Goal: Information Seeking & Learning: Learn about a topic

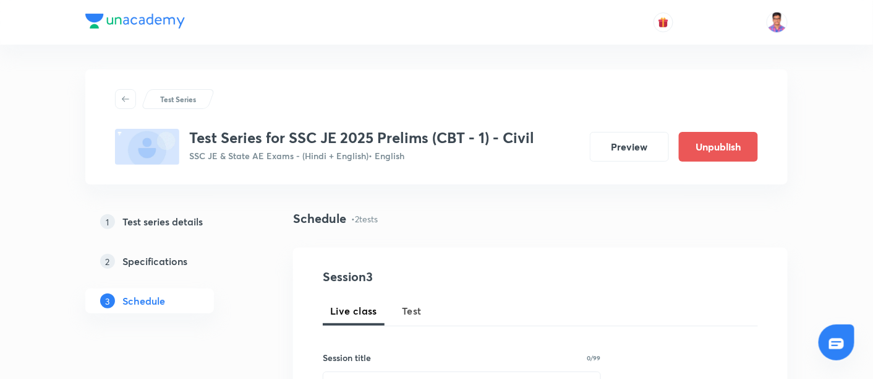
click at [624, 145] on button "Preview" at bounding box center [629, 146] width 79 height 30
